Goal: Information Seeking & Learning: Check status

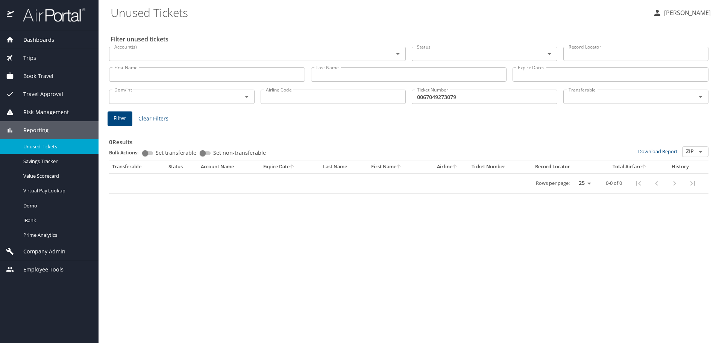
click at [507, 99] on input "0067049273079" at bounding box center [485, 97] width 146 height 14
type input "0"
click at [159, 79] on input "First Name" at bounding box center [207, 74] width 196 height 14
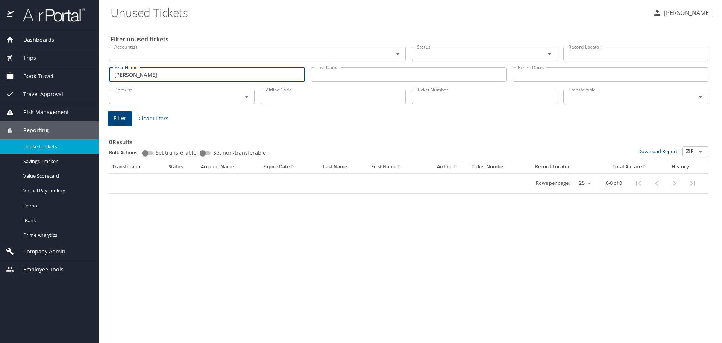
type input "essaghir"
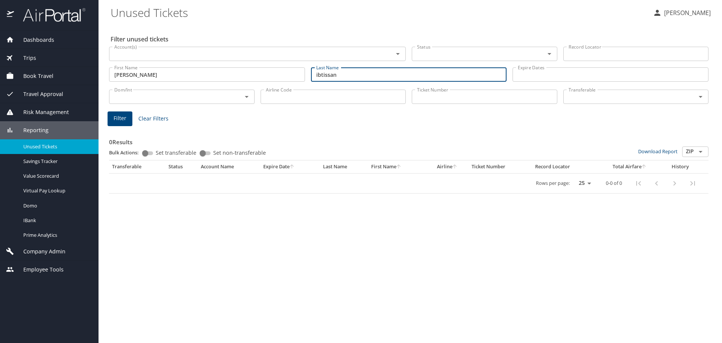
type input "ibtissan"
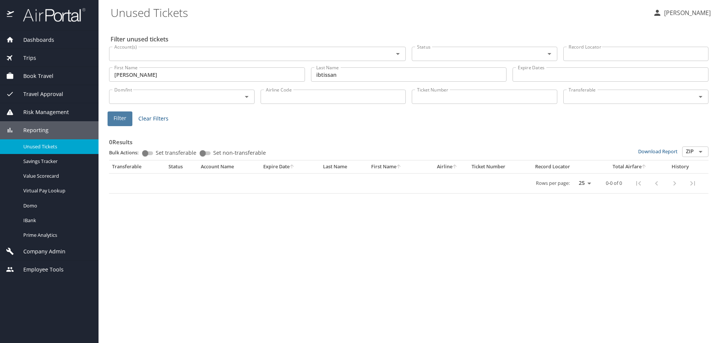
click at [117, 123] on span "Filter" at bounding box center [120, 118] width 13 height 9
click at [39, 38] on span "Dashboards" at bounding box center [34, 40] width 40 height 8
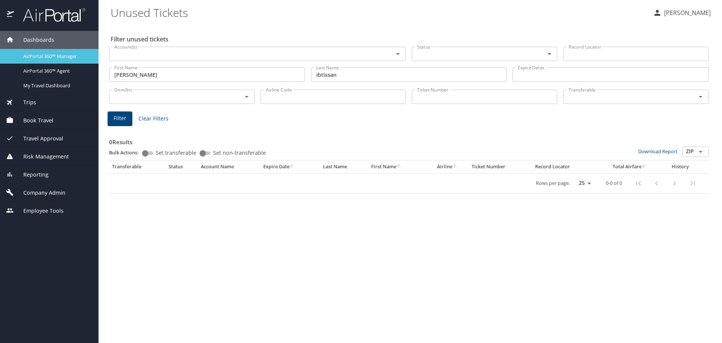
click at [43, 56] on span "AirPortal 360™ Manager" at bounding box center [56, 56] width 66 height 7
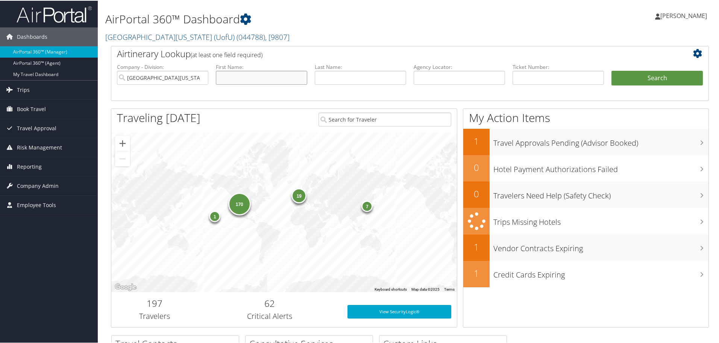
click at [284, 78] on input "text" at bounding box center [261, 77] width 91 height 14
type input "essaghir"
type input "ibtissam"
click at [653, 80] on button "Search" at bounding box center [657, 77] width 91 height 15
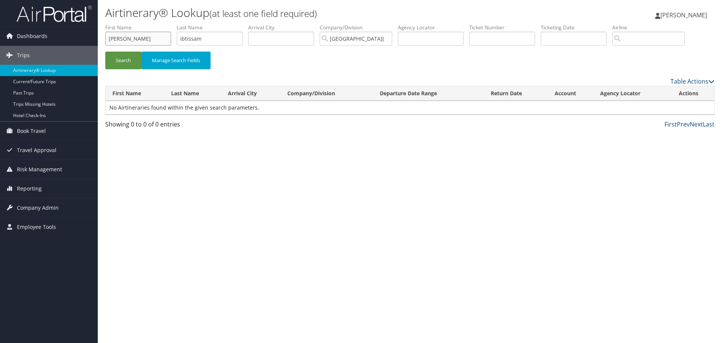
click at [140, 38] on input "[PERSON_NAME]" at bounding box center [138, 39] width 66 height 14
type input "e"
type input "ibtissam"
type input "[PERSON_NAME]"
click at [112, 61] on button "Search" at bounding box center [123, 61] width 36 height 18
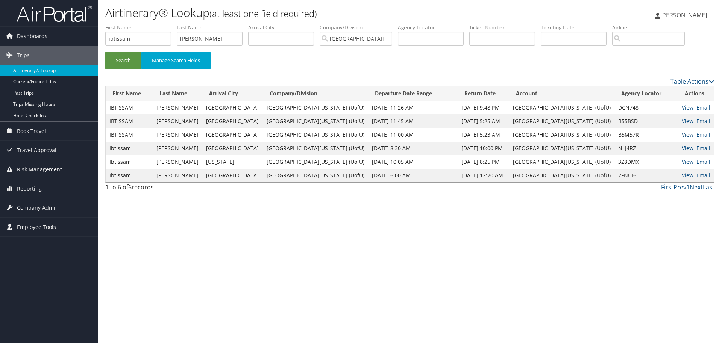
click at [684, 133] on link "View" at bounding box center [688, 134] width 12 height 7
click at [682, 120] on link "View" at bounding box center [688, 120] width 12 height 7
click at [682, 147] on link "View" at bounding box center [688, 147] width 12 height 7
click at [33, 189] on span "Reporting" at bounding box center [29, 188] width 25 height 19
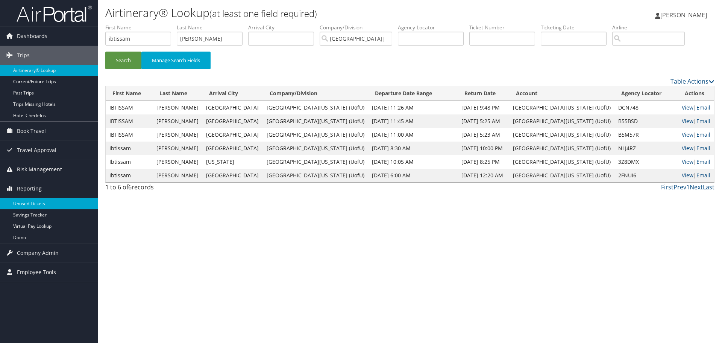
click at [33, 205] on link "Unused Tickets" at bounding box center [49, 203] width 98 height 11
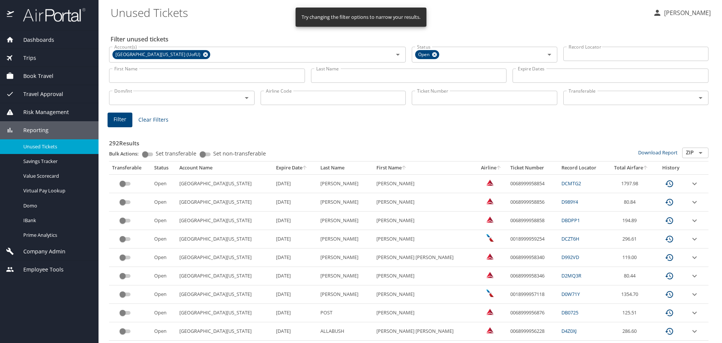
click at [149, 77] on input "First Name" at bounding box center [207, 75] width 196 height 14
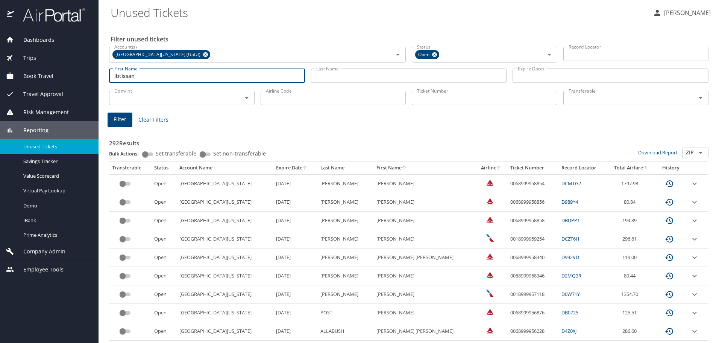
type input "ibtissan"
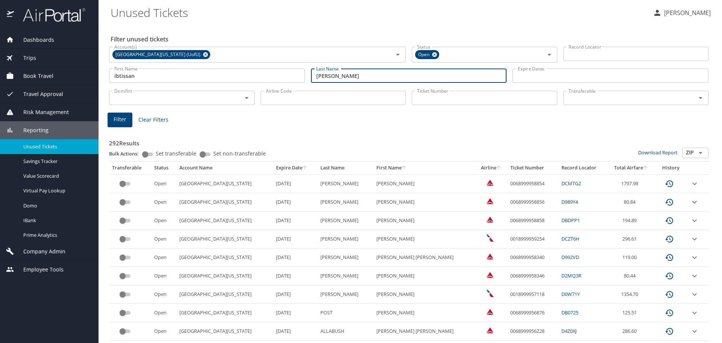
type input "essaghir"
click at [123, 120] on span "Filter" at bounding box center [120, 119] width 13 height 9
